Goal: Task Accomplishment & Management: Use online tool/utility

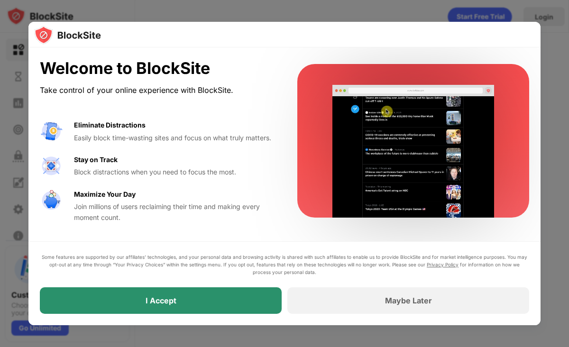
click at [178, 303] on div "I Accept" at bounding box center [161, 301] width 242 height 27
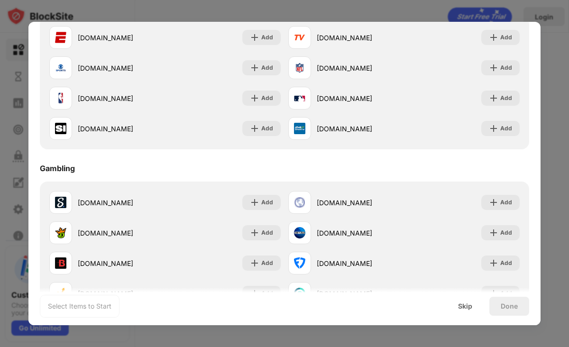
scroll to position [800, 0]
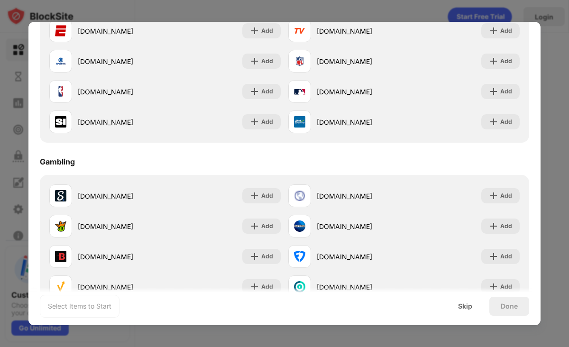
click at [548, 69] on div at bounding box center [284, 173] width 569 height 347
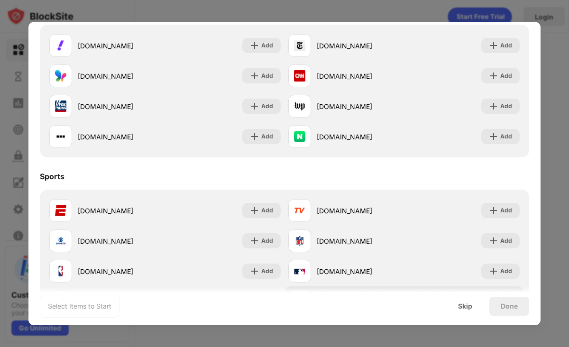
scroll to position [608, 0]
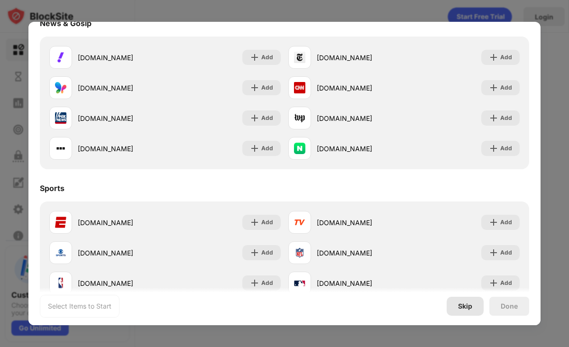
click at [468, 307] on div "Skip" at bounding box center [465, 307] width 14 height 8
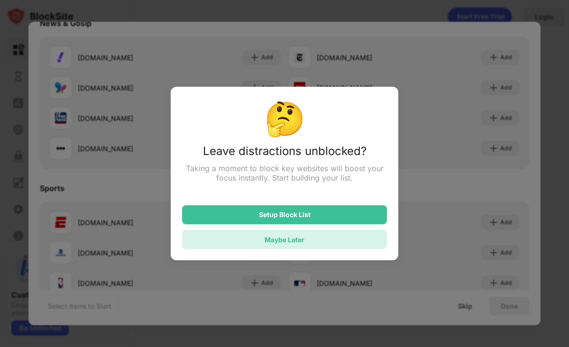
click at [320, 239] on div "Maybe Later" at bounding box center [284, 239] width 205 height 19
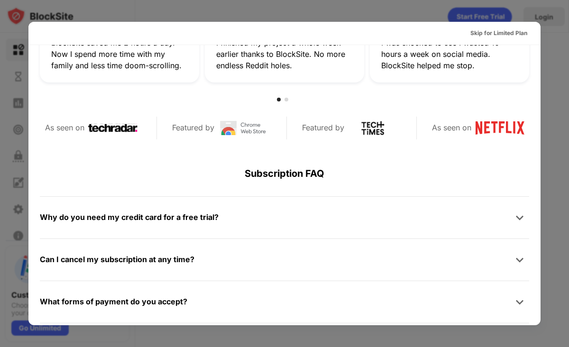
scroll to position [463, 0]
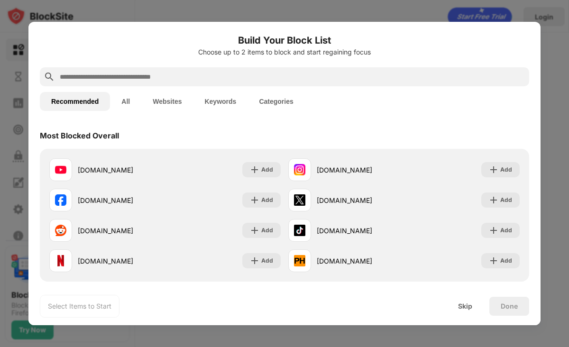
click at [429, 18] on div at bounding box center [284, 173] width 569 height 347
